Goal: Task Accomplishment & Management: Check status

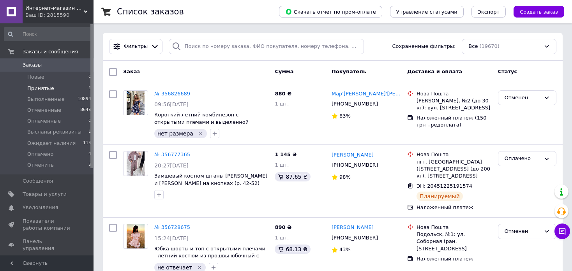
click at [71, 91] on li "Принятые 1" at bounding box center [48, 88] width 96 height 11
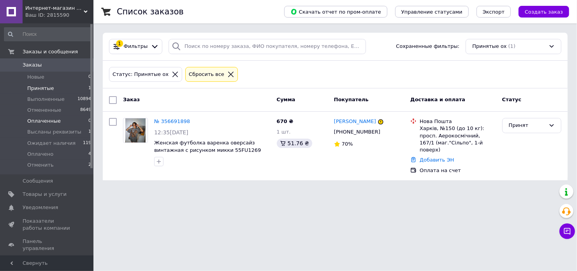
click at [84, 118] on li "Оплаченные 0" at bounding box center [48, 121] width 96 height 11
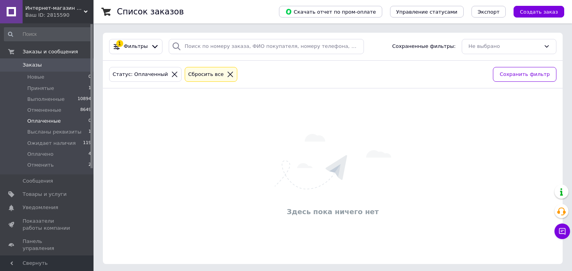
click at [76, 68] on span "0" at bounding box center [82, 65] width 21 height 7
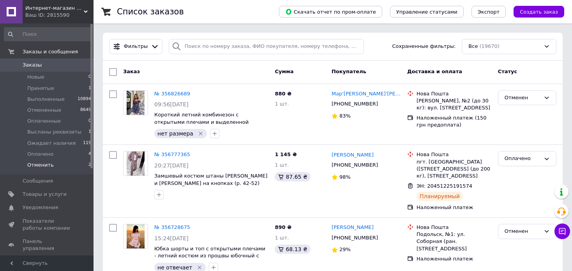
click at [80, 164] on li "Отменить 2" at bounding box center [48, 167] width 96 height 15
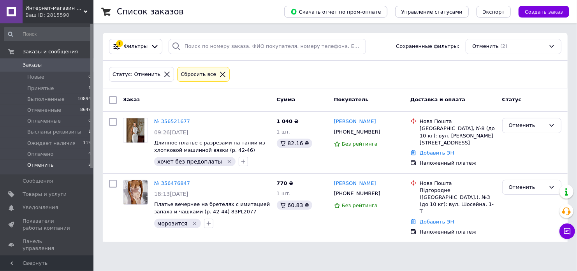
click at [67, 65] on span "Заказы" at bounding box center [47, 65] width 49 height 7
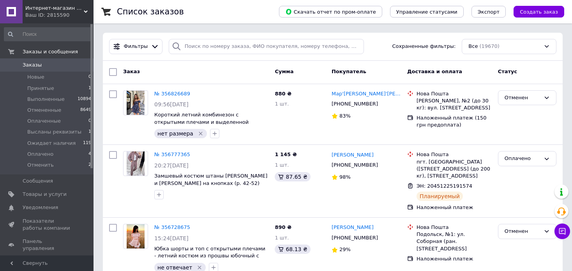
click at [60, 66] on span "Заказы" at bounding box center [47, 65] width 49 height 7
